Goal: Navigation & Orientation: Find specific page/section

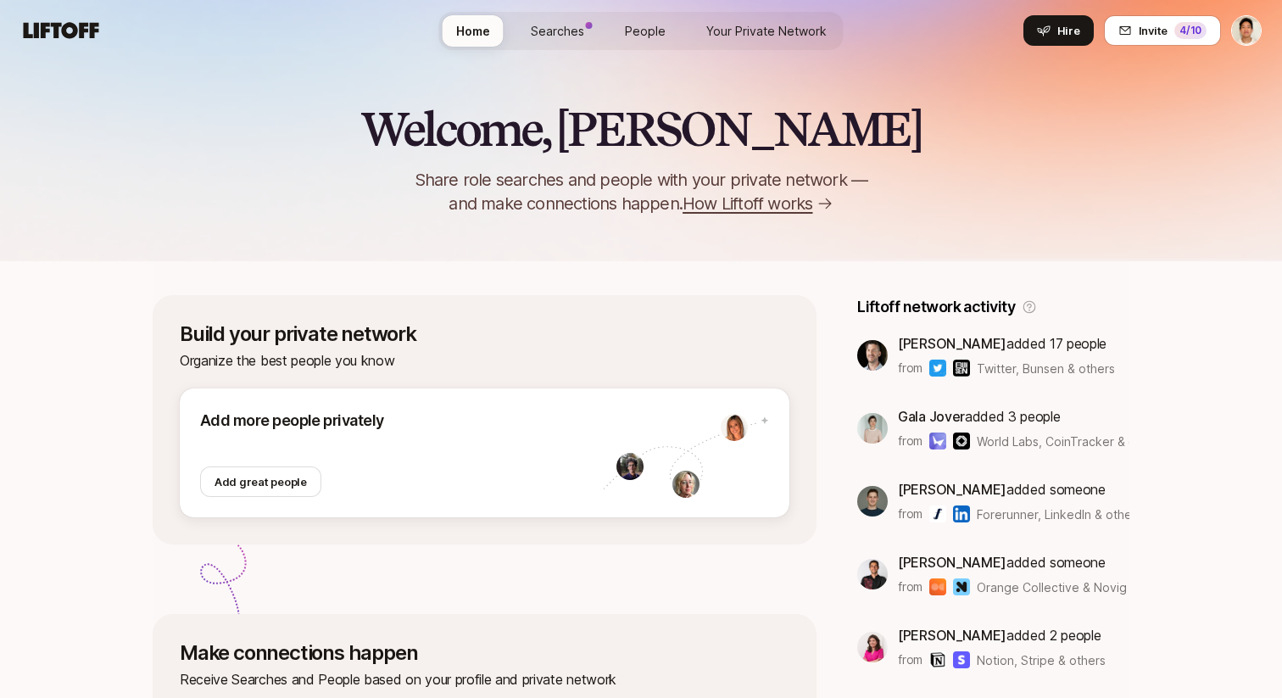
click at [545, 32] on span "Searches" at bounding box center [557, 31] width 53 height 18
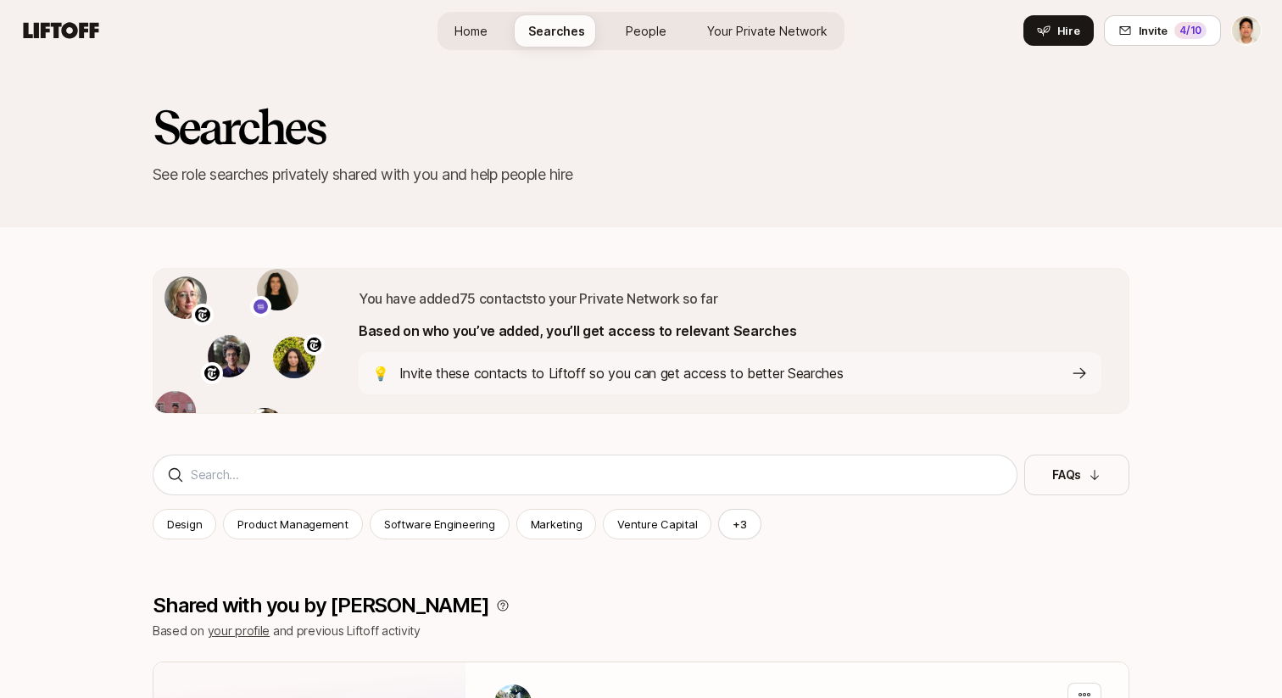
click at [751, 56] on div "Home Searches People Your Private Network Hire" at bounding box center [640, 30] width 407 height 61
click at [732, 42] on link "Your Private Network" at bounding box center [767, 30] width 148 height 31
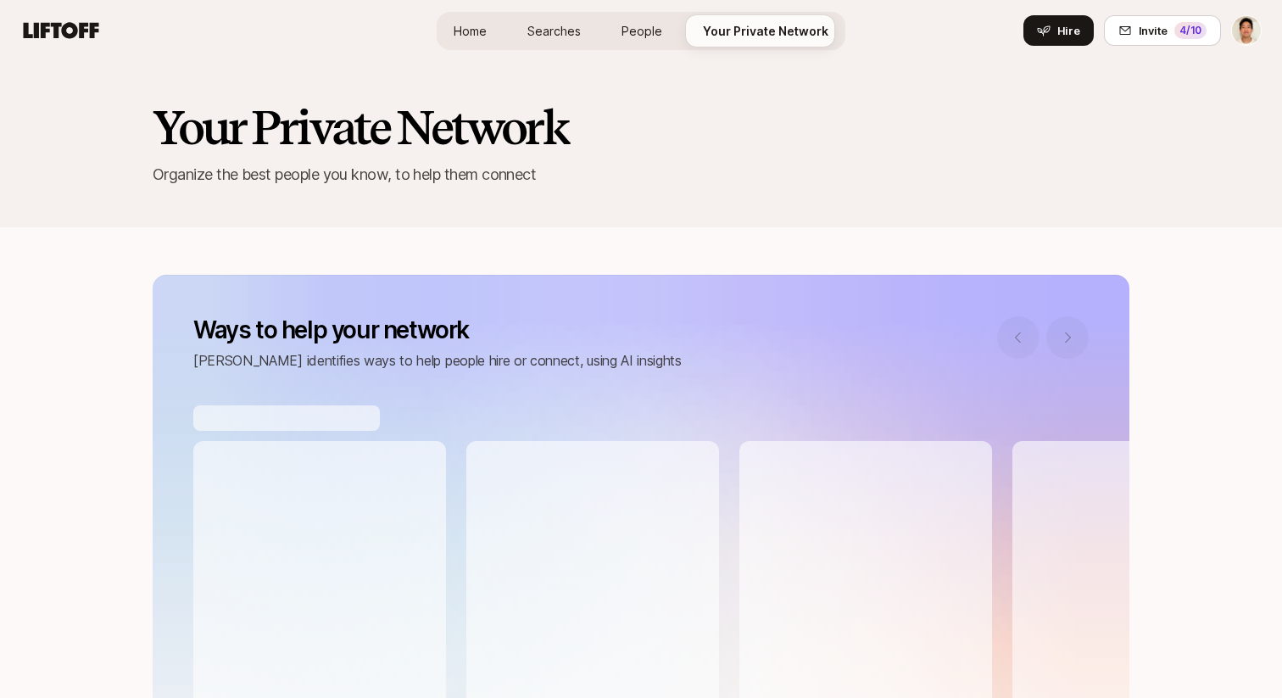
click at [472, 34] on span "Home" at bounding box center [470, 31] width 33 height 18
